Goal: Navigation & Orientation: Find specific page/section

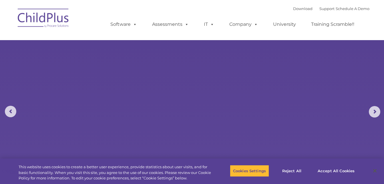
select select "MEDIUM"
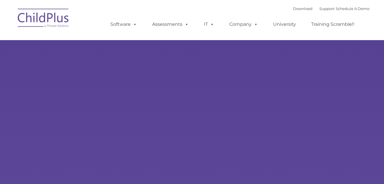
type input ""
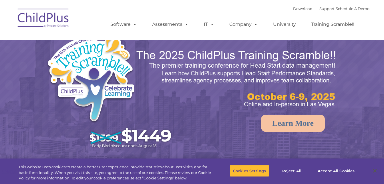
select select "MEDIUM"
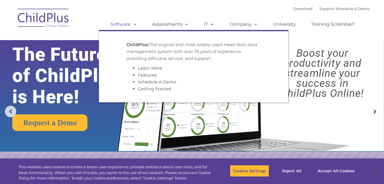
click at [134, 24] on span at bounding box center [134, 23] width 6 height 5
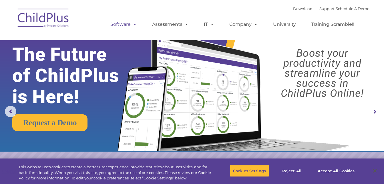
click at [134, 24] on span at bounding box center [134, 23] width 6 height 5
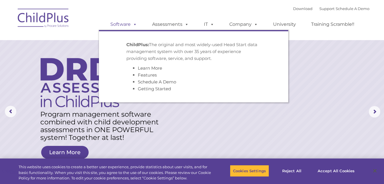
click at [122, 23] on link "Software" at bounding box center [124, 24] width 38 height 11
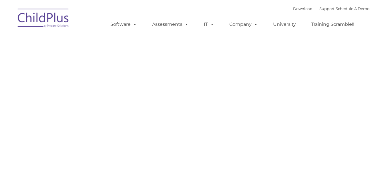
type input ""
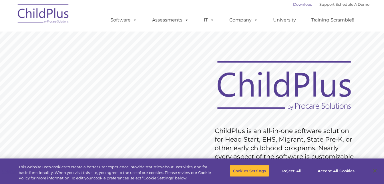
click at [297, 3] on link "Download" at bounding box center [302, 4] width 19 height 5
